Goal: Navigation & Orientation: Find specific page/section

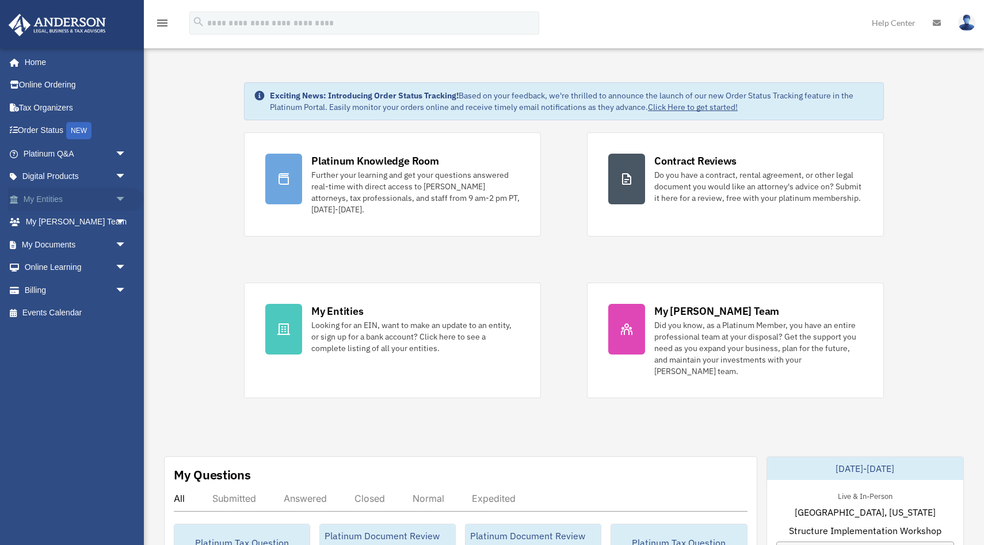
click at [87, 196] on link "My Entities arrow_drop_down" at bounding box center [76, 199] width 136 height 23
click at [120, 199] on span "arrow_drop_down" at bounding box center [126, 200] width 23 height 24
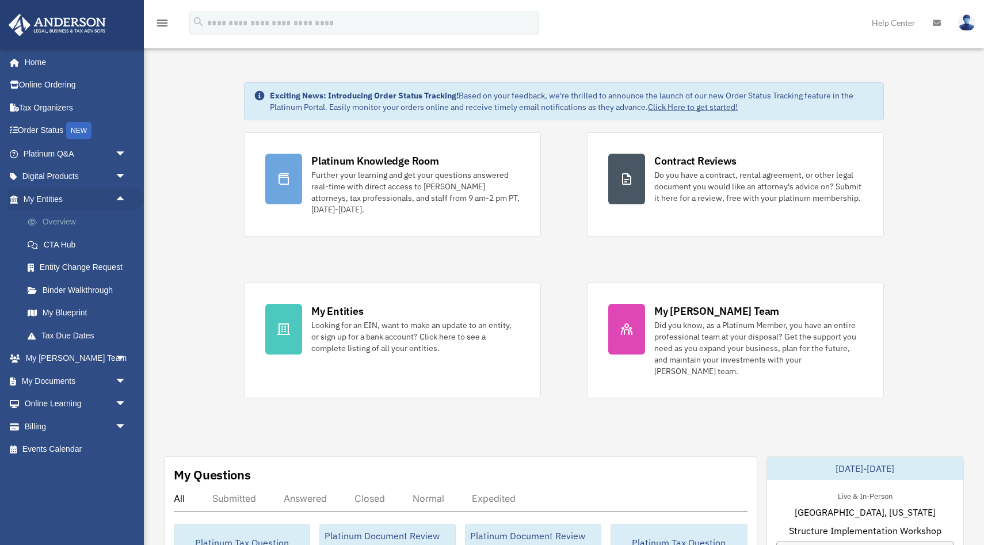
click at [90, 223] on link "Overview" at bounding box center [80, 222] width 128 height 23
click at [55, 219] on link "Overview" at bounding box center [80, 222] width 128 height 23
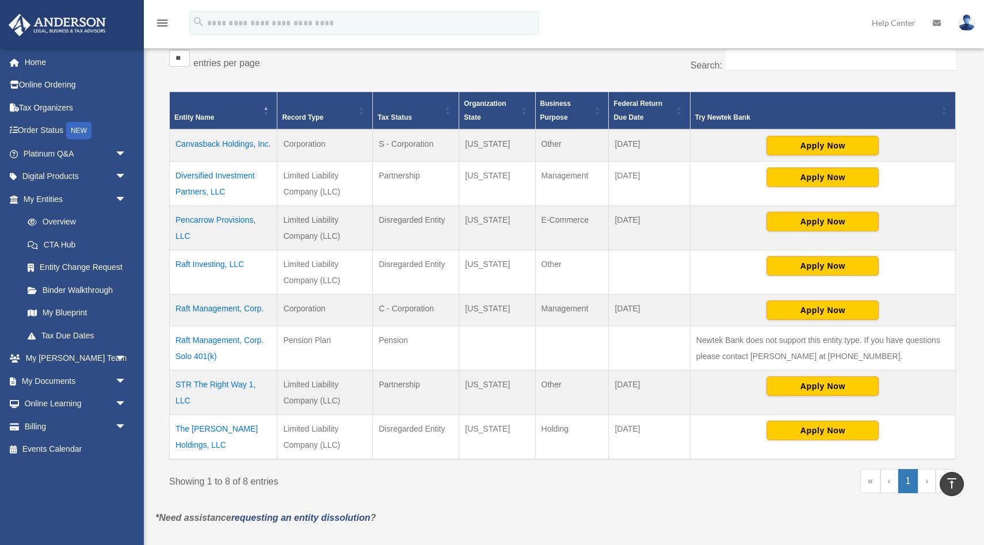
scroll to position [143, 0]
